Goal: Task Accomplishment & Management: Complete application form

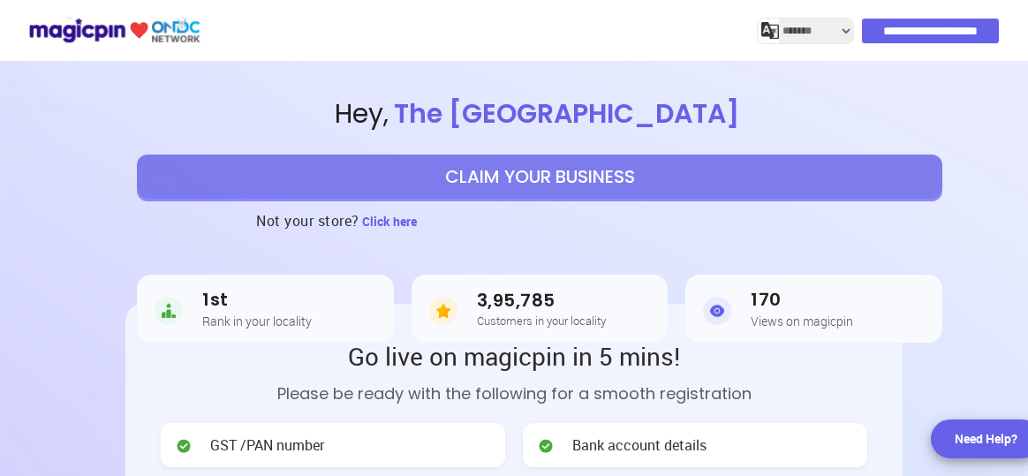
select select "*******"
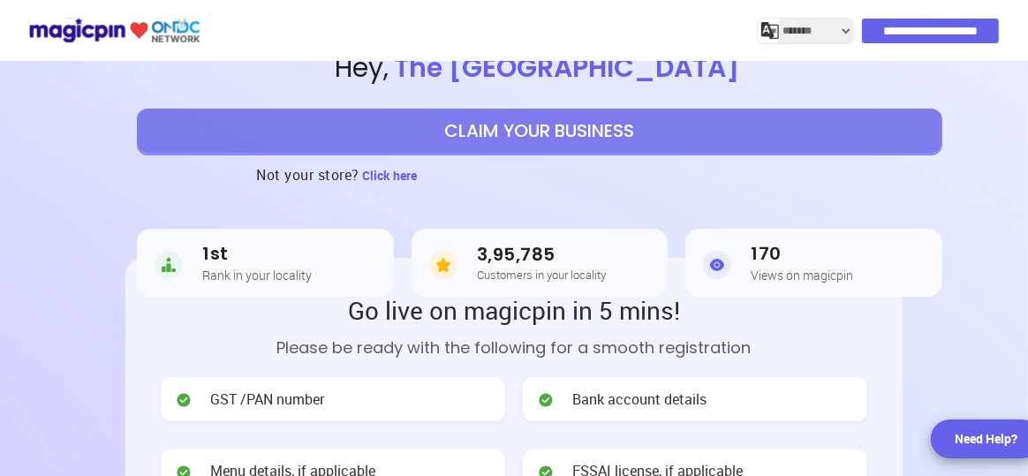
scroll to position [46, 0]
click at [624, 138] on button "CLAIM YOUR BUSINESS" at bounding box center [540, 131] width 806 height 44
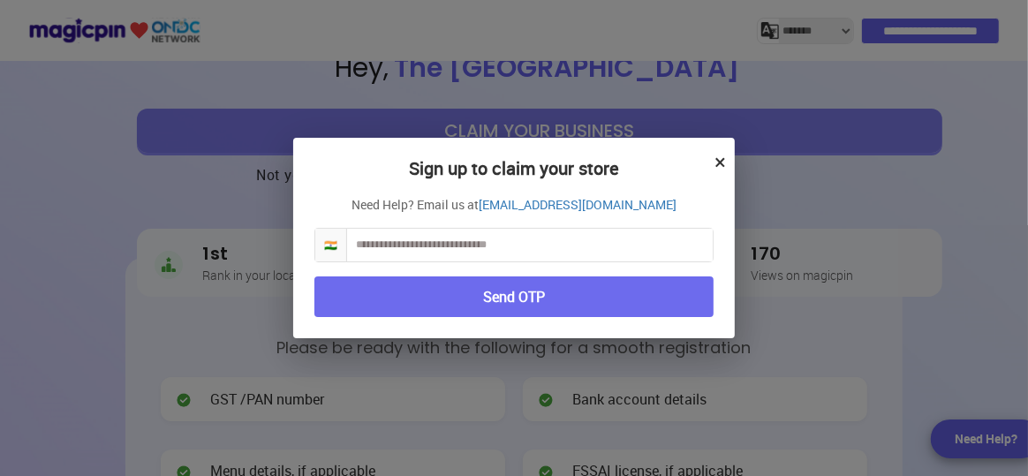
click at [485, 250] on input "text" at bounding box center [530, 245] width 366 height 33
type input "**********"
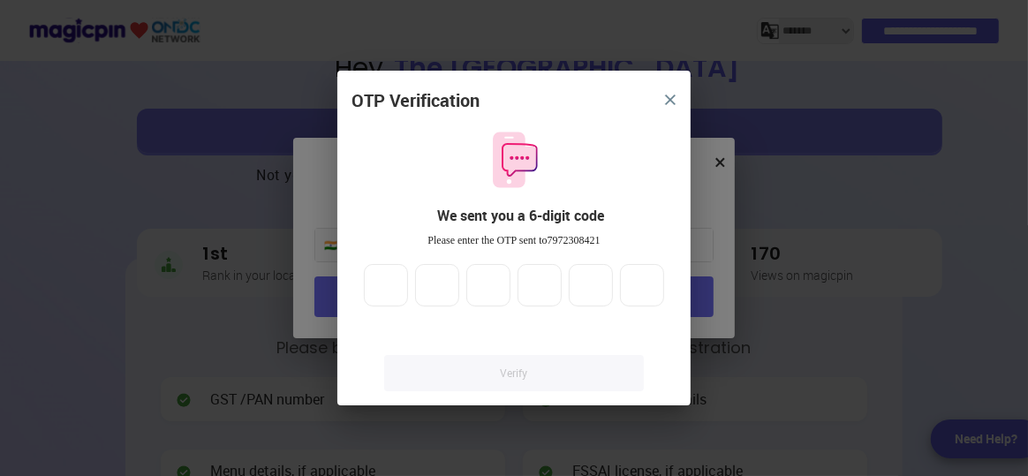
click at [409, 276] on div at bounding box center [513, 285] width 307 height 42
click at [394, 284] on input "number" at bounding box center [386, 285] width 44 height 42
type input "*"
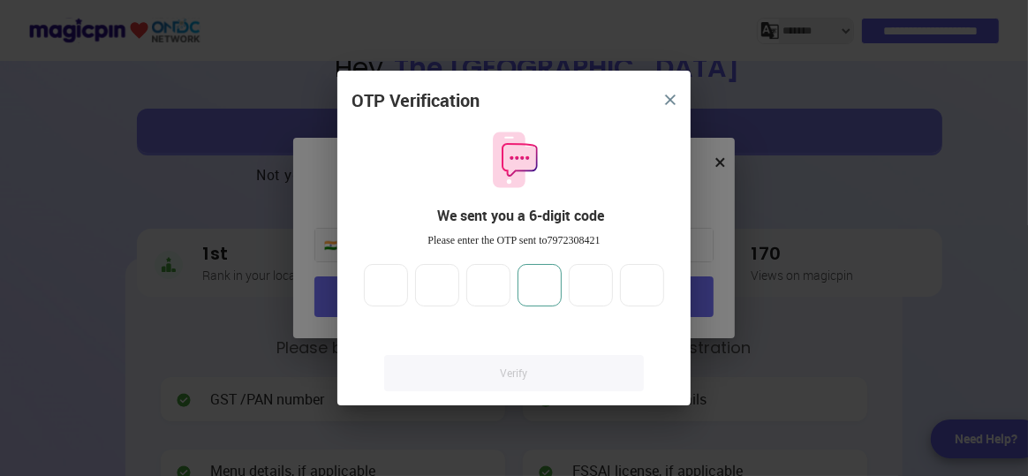
type input "*"
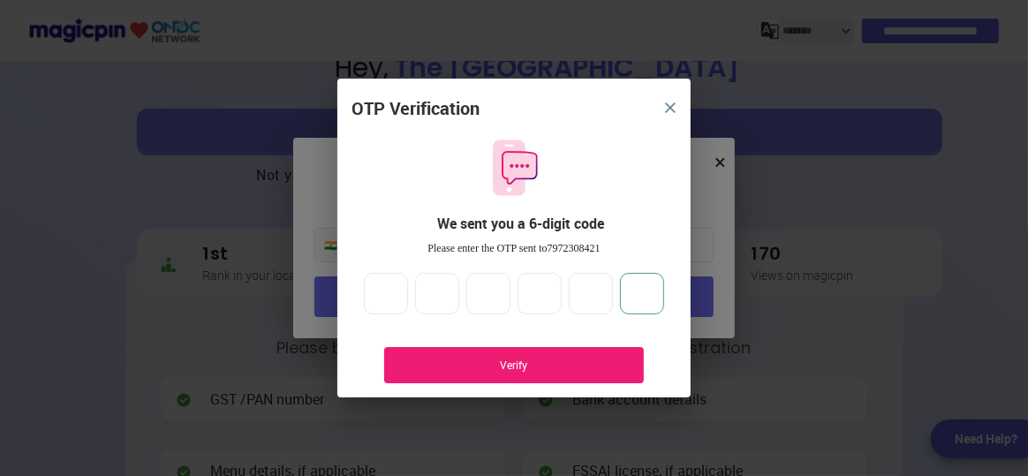
type input "*"
click at [441, 360] on div "Verify" at bounding box center [514, 365] width 207 height 15
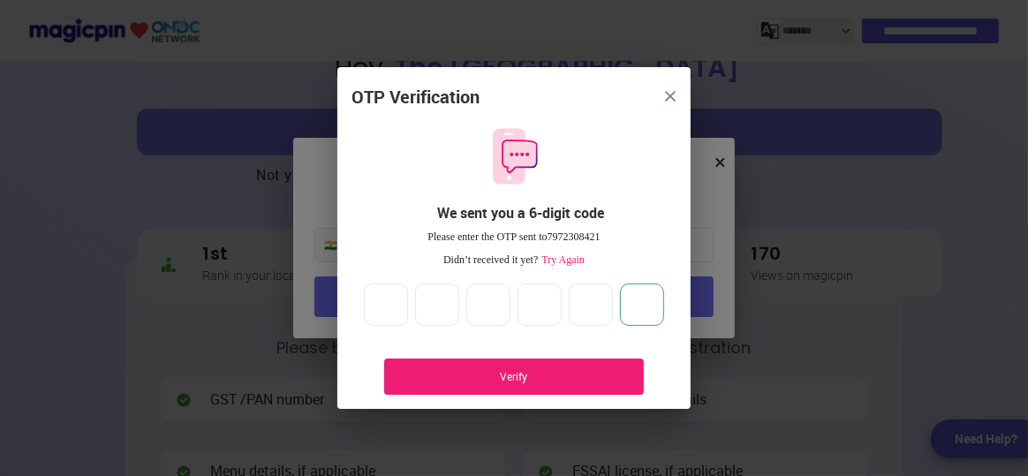
click at [653, 291] on input "*" at bounding box center [642, 305] width 44 height 42
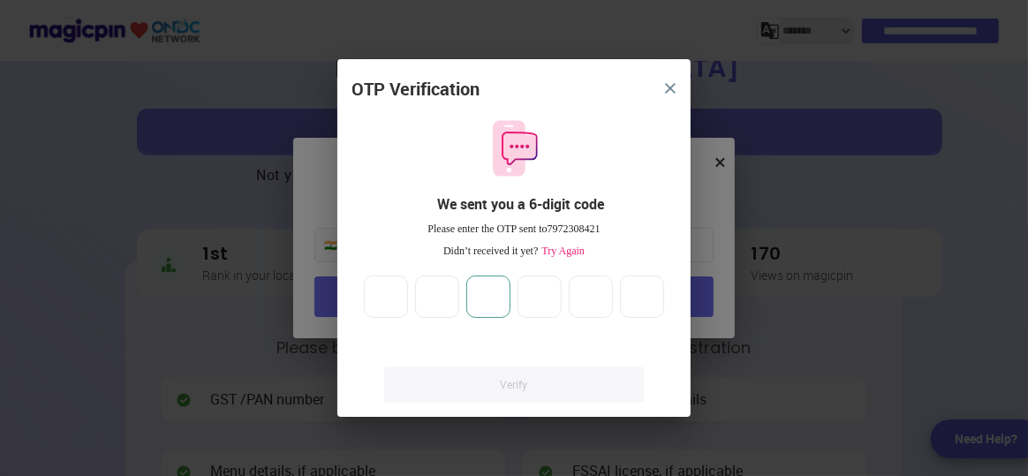
type input "*"
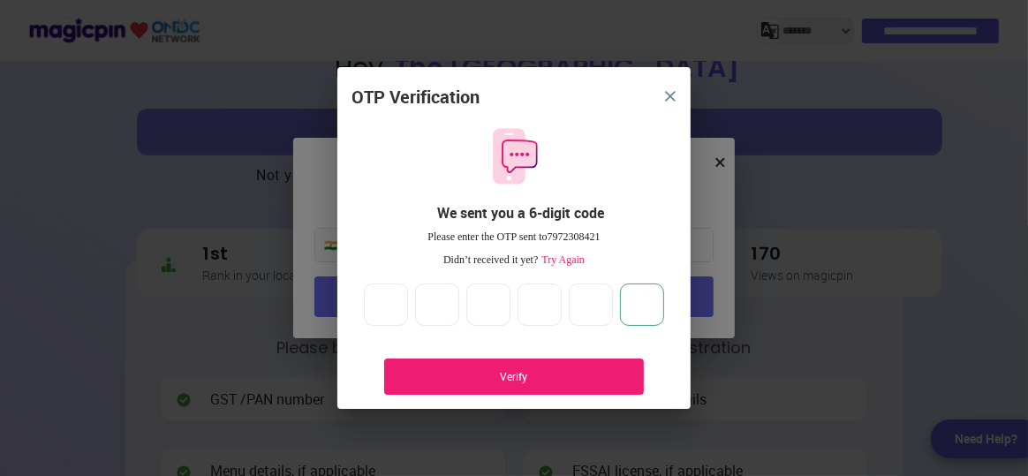
type input "*"
click at [546, 373] on div "Verify" at bounding box center [514, 376] width 207 height 15
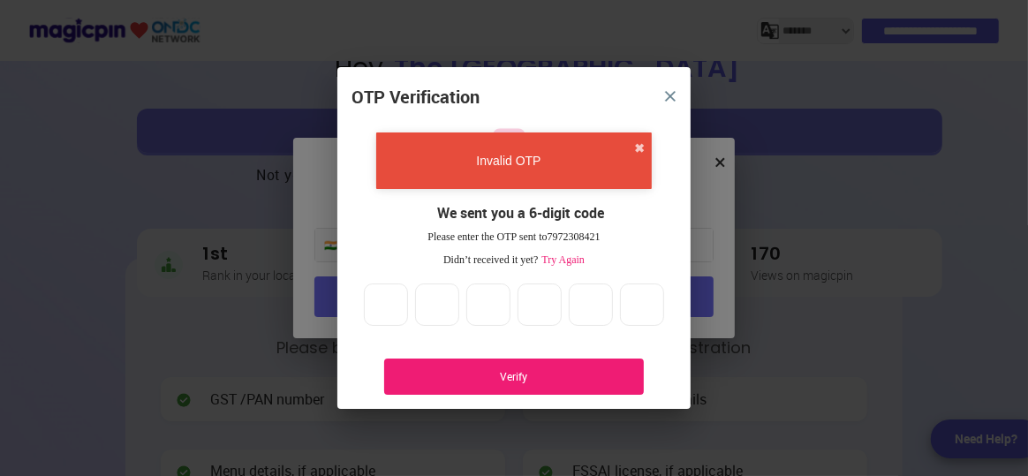
click at [574, 257] on span "Try Again" at bounding box center [561, 260] width 47 height 12
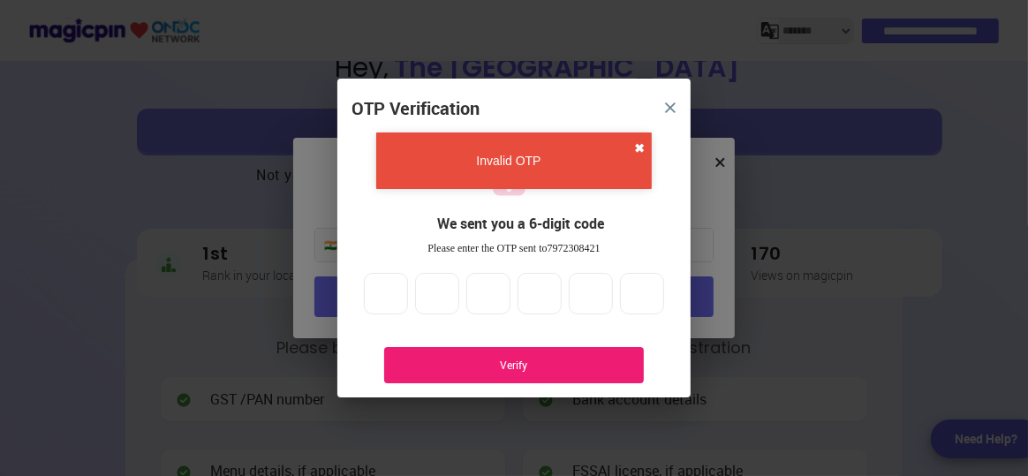
click at [639, 151] on button "✖" at bounding box center [639, 149] width 11 height 18
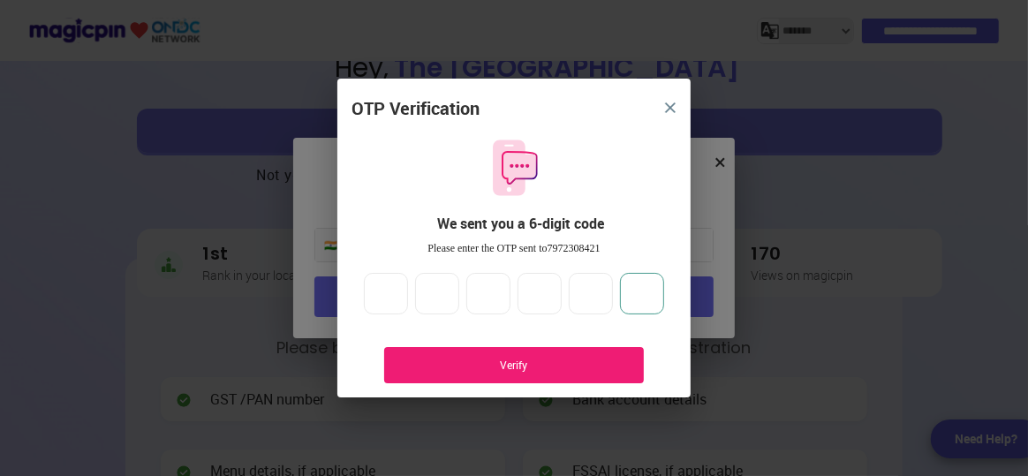
click at [650, 279] on input "*" at bounding box center [642, 294] width 44 height 42
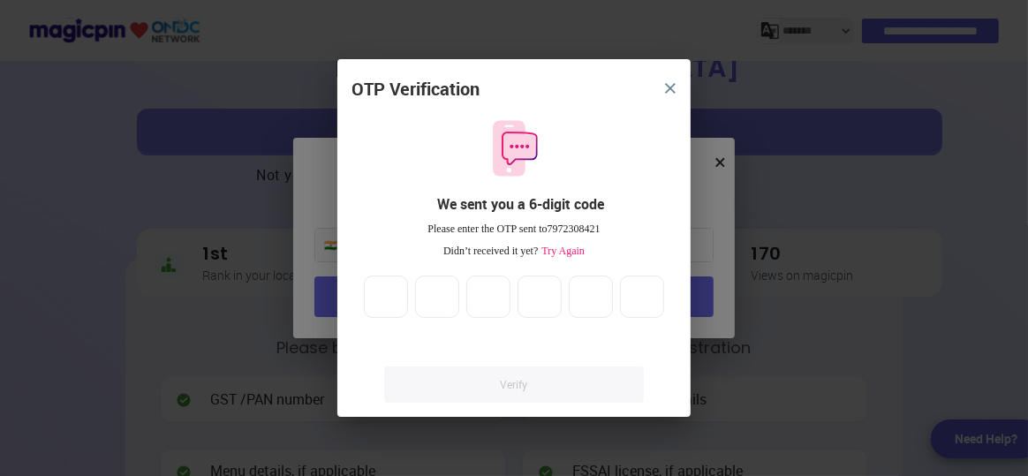
click at [574, 253] on span "Try Again" at bounding box center [561, 251] width 47 height 12
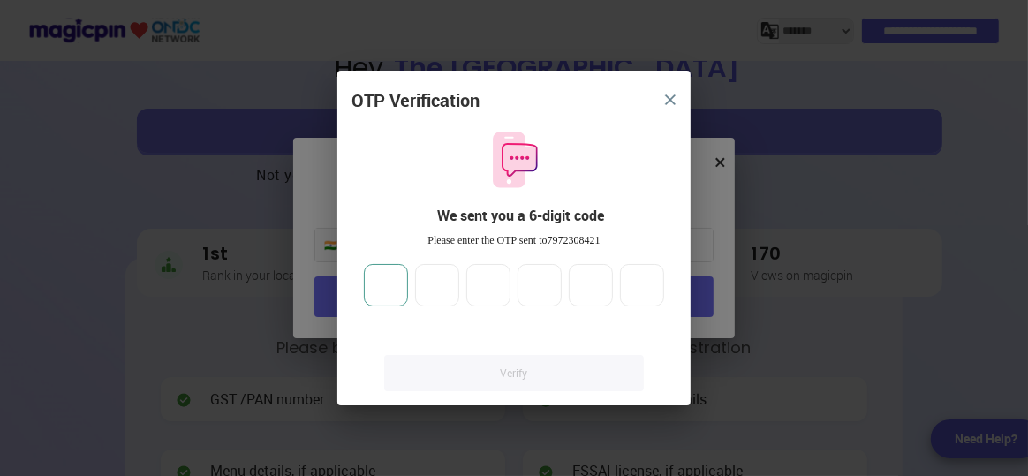
click at [383, 292] on input "number" at bounding box center [386, 285] width 44 height 42
type input "*"
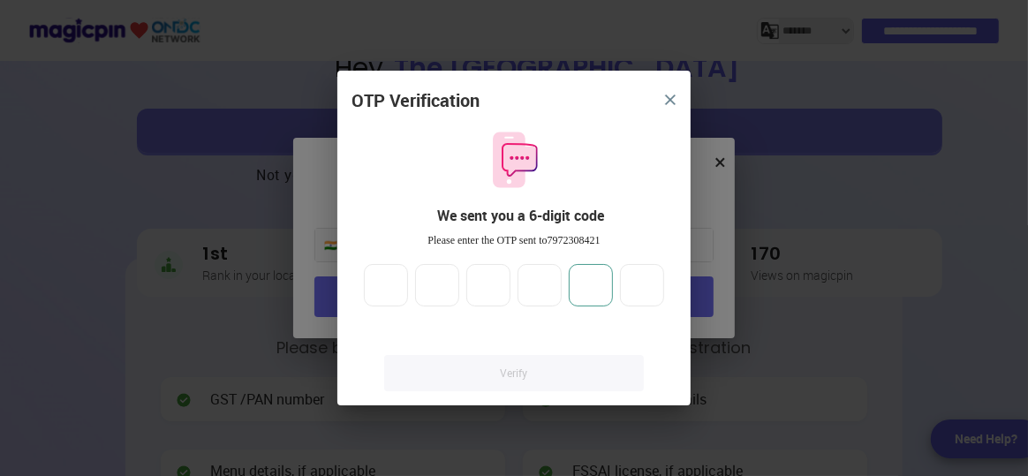
type input "*"
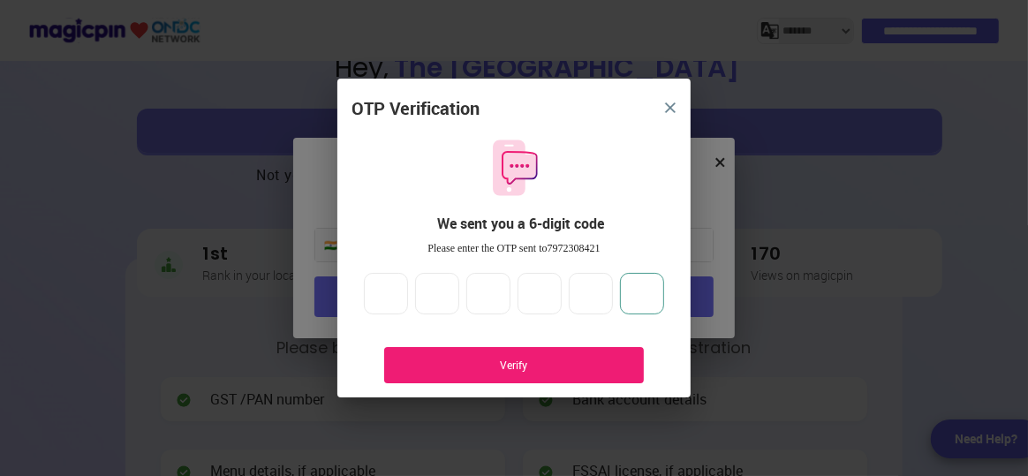
type input "*"
click at [483, 339] on div "OTP Verification We sent you a 6-digit code Please enter the OTP sent to 797230…" at bounding box center [513, 246] width 353 height 301
click at [482, 349] on div "Verify" at bounding box center [514, 365] width 260 height 36
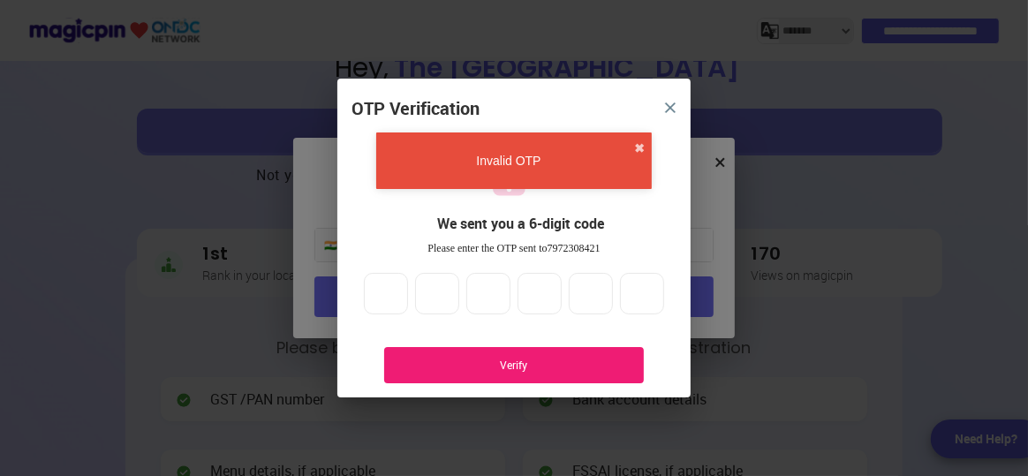
click at [644, 139] on div "Invalid OTP ✖" at bounding box center [514, 160] width 276 height 57
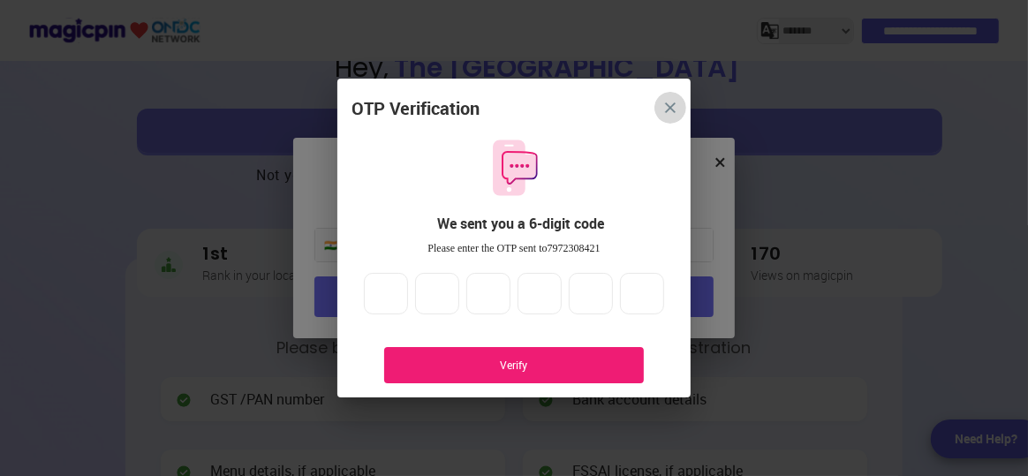
click at [668, 114] on button "close" at bounding box center [671, 108] width 32 height 32
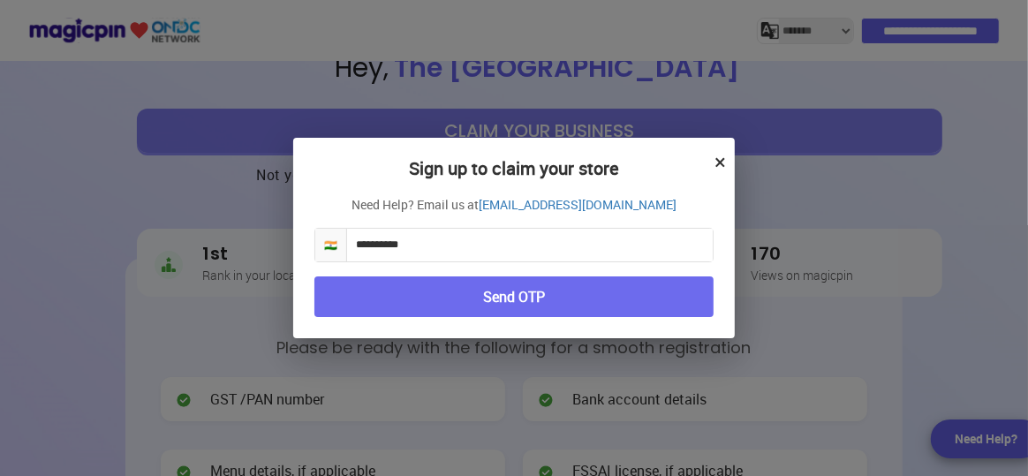
click at [720, 166] on button "×" at bounding box center [720, 162] width 11 height 30
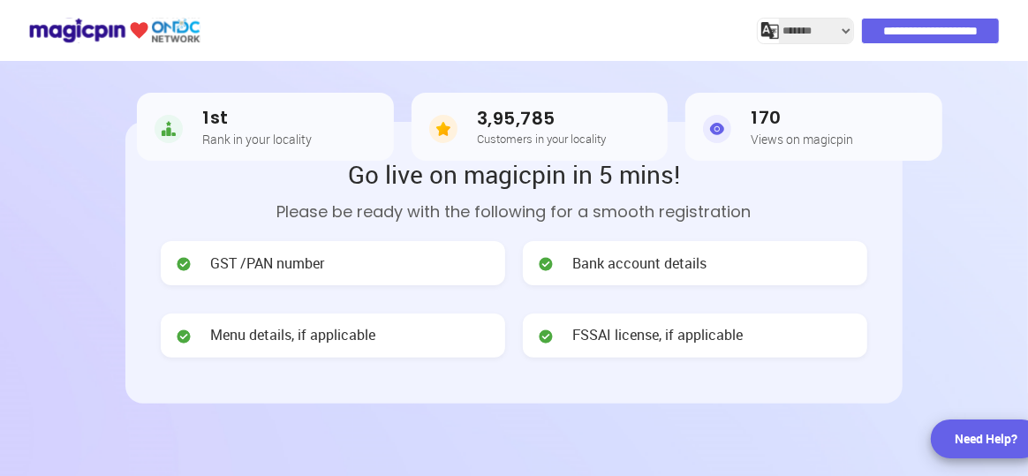
scroll to position [182, 0]
click at [939, 28] on input "**********" at bounding box center [931, 31] width 137 height 25
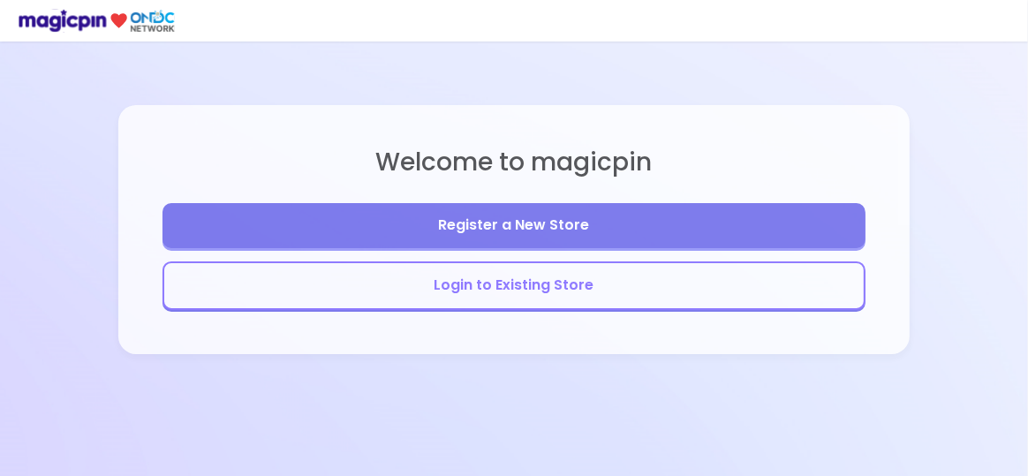
click at [496, 282] on button "Login to Existing Store" at bounding box center [514, 285] width 703 height 49
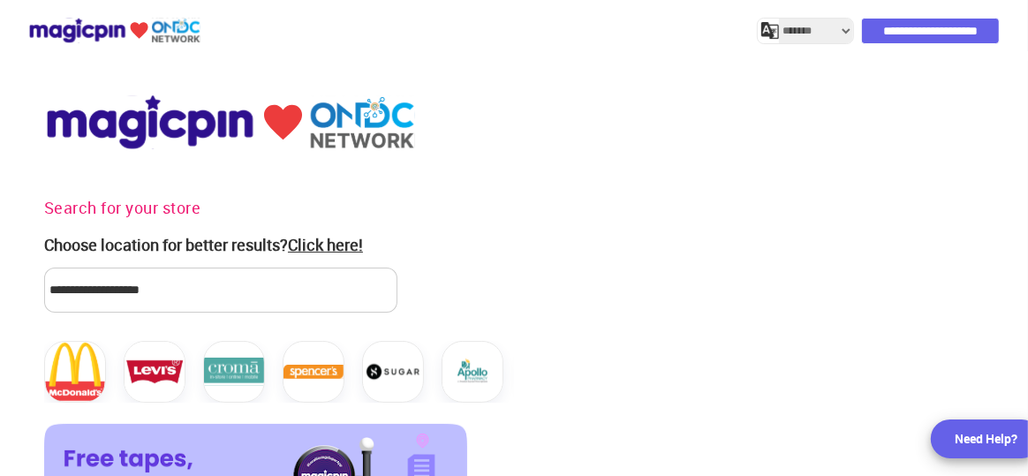
select select "*******"
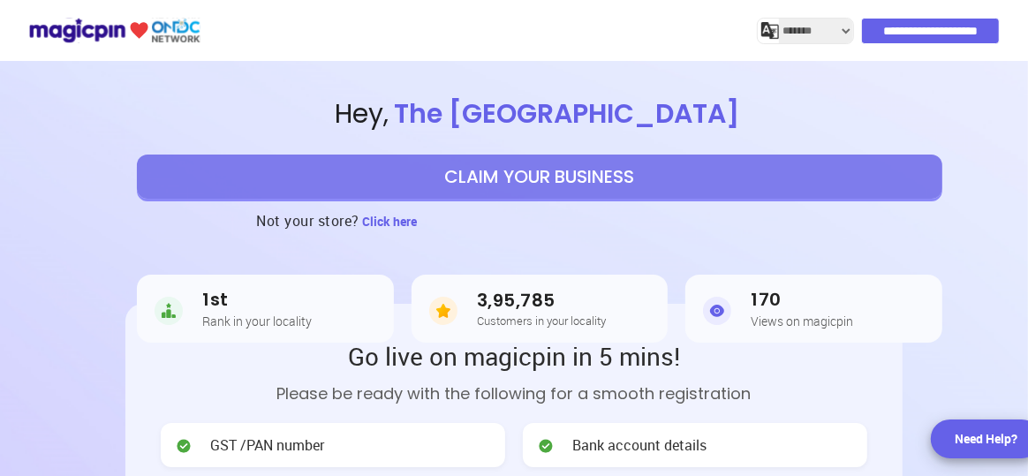
scroll to position [1, 0]
click at [508, 179] on button "CLAIM YOUR BUSINESS" at bounding box center [540, 176] width 806 height 44
select select "*******"
click at [585, 191] on button "CLAIM YOUR BUSINESS" at bounding box center [540, 177] width 806 height 44
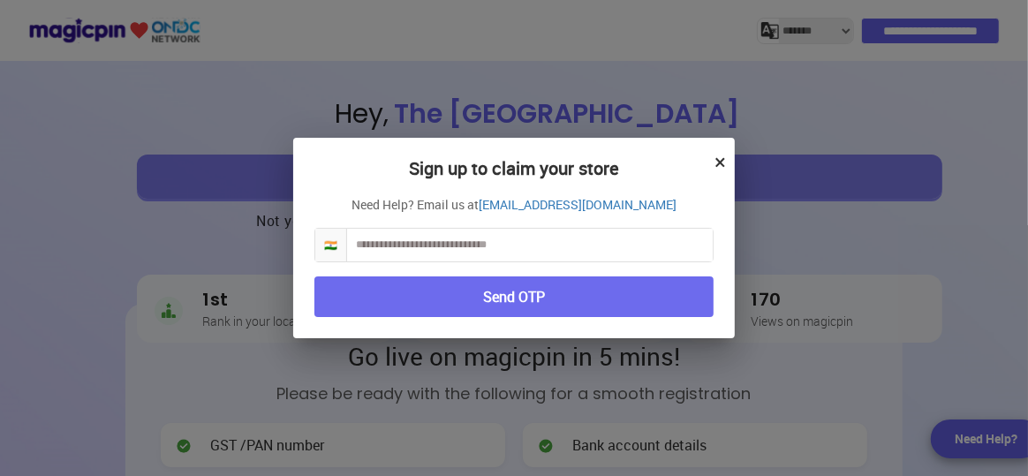
click at [483, 252] on input "text" at bounding box center [530, 245] width 366 height 33
type input "**********"
